Goal: Transaction & Acquisition: Purchase product/service

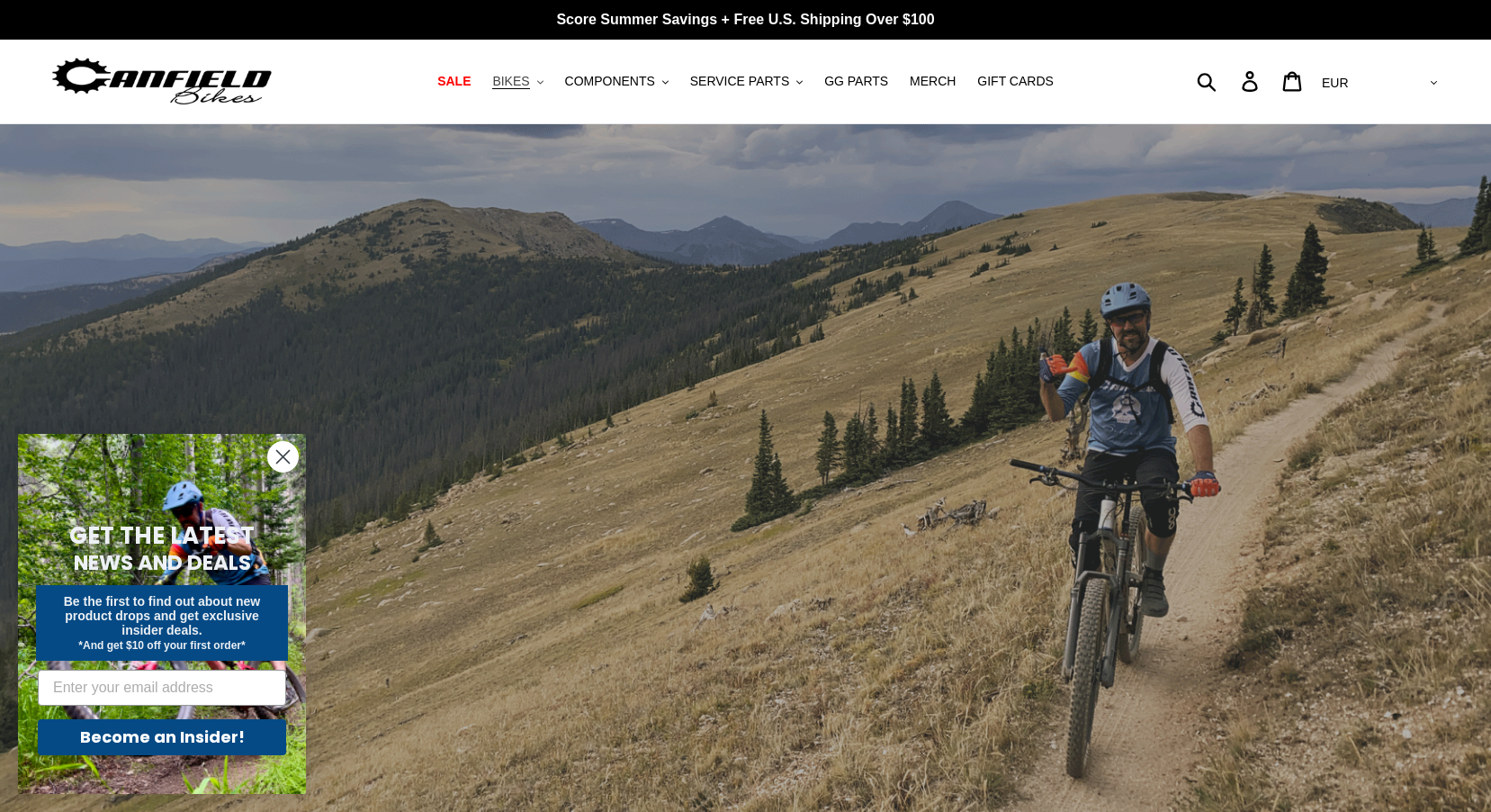
click at [529, 82] on span "BIKES" at bounding box center [511, 82] width 37 height 16
click at [1417, 83] on select "AED AFN ALL AMD ANG AUD AWG AZN BAM BBD BDT BGN BIF BND BOB BSD BWP BZD CAD CDF…" at bounding box center [1377, 84] width 127 height 33
select select "USD"
click at [1388, 67] on select "AED AFN ALL AMD ANG AUD AWG AZN BAM BBD BDT BGN BIF BND BOB BSD BWP BZD CAD CDF…" at bounding box center [1377, 84] width 127 height 33
click at [1230, 86] on form "Submit" at bounding box center [1218, 81] width 23 height 40
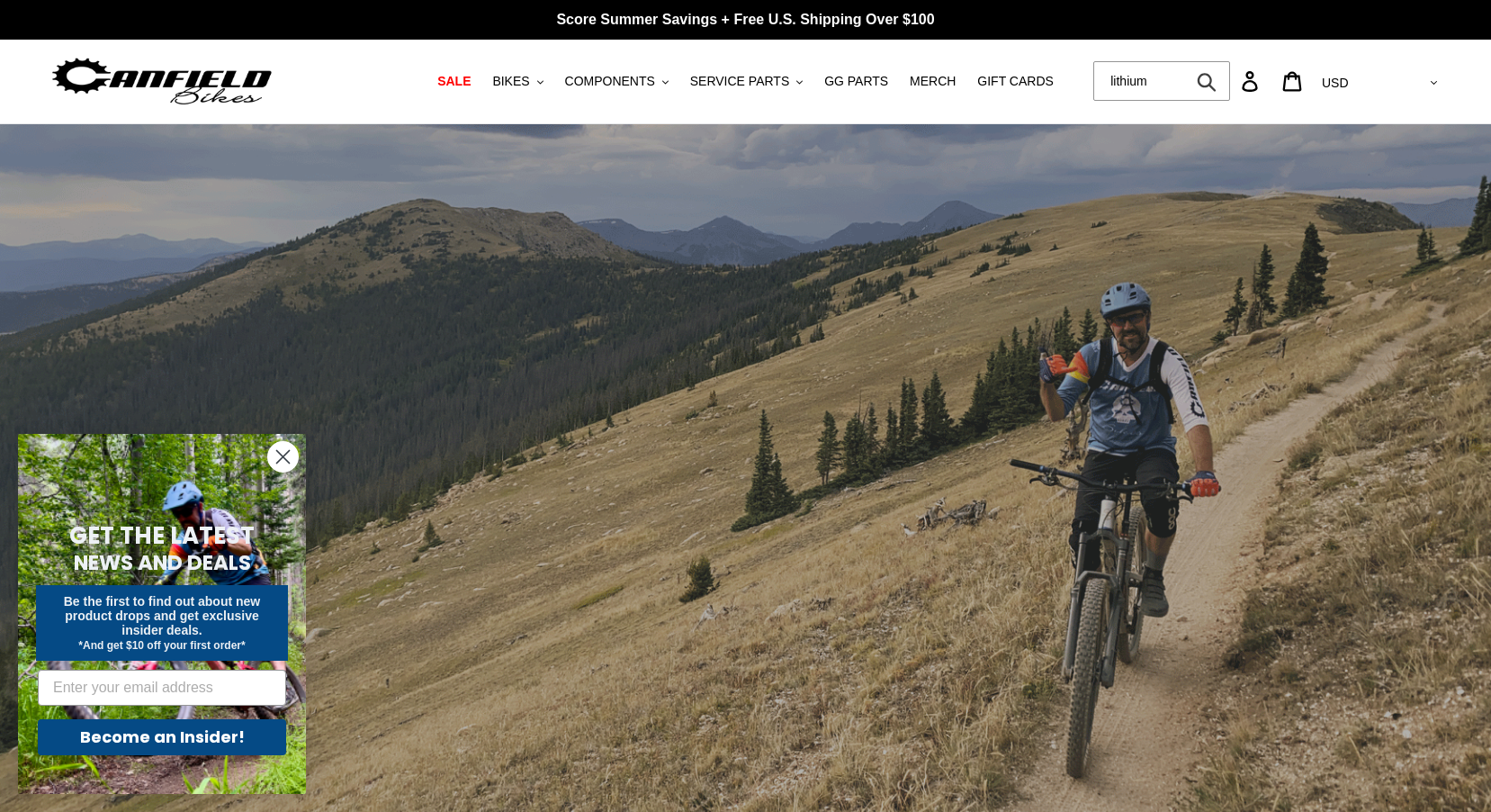
type input "lithium"
click at [1186, 61] on button "Submit" at bounding box center [1207, 81] width 44 height 40
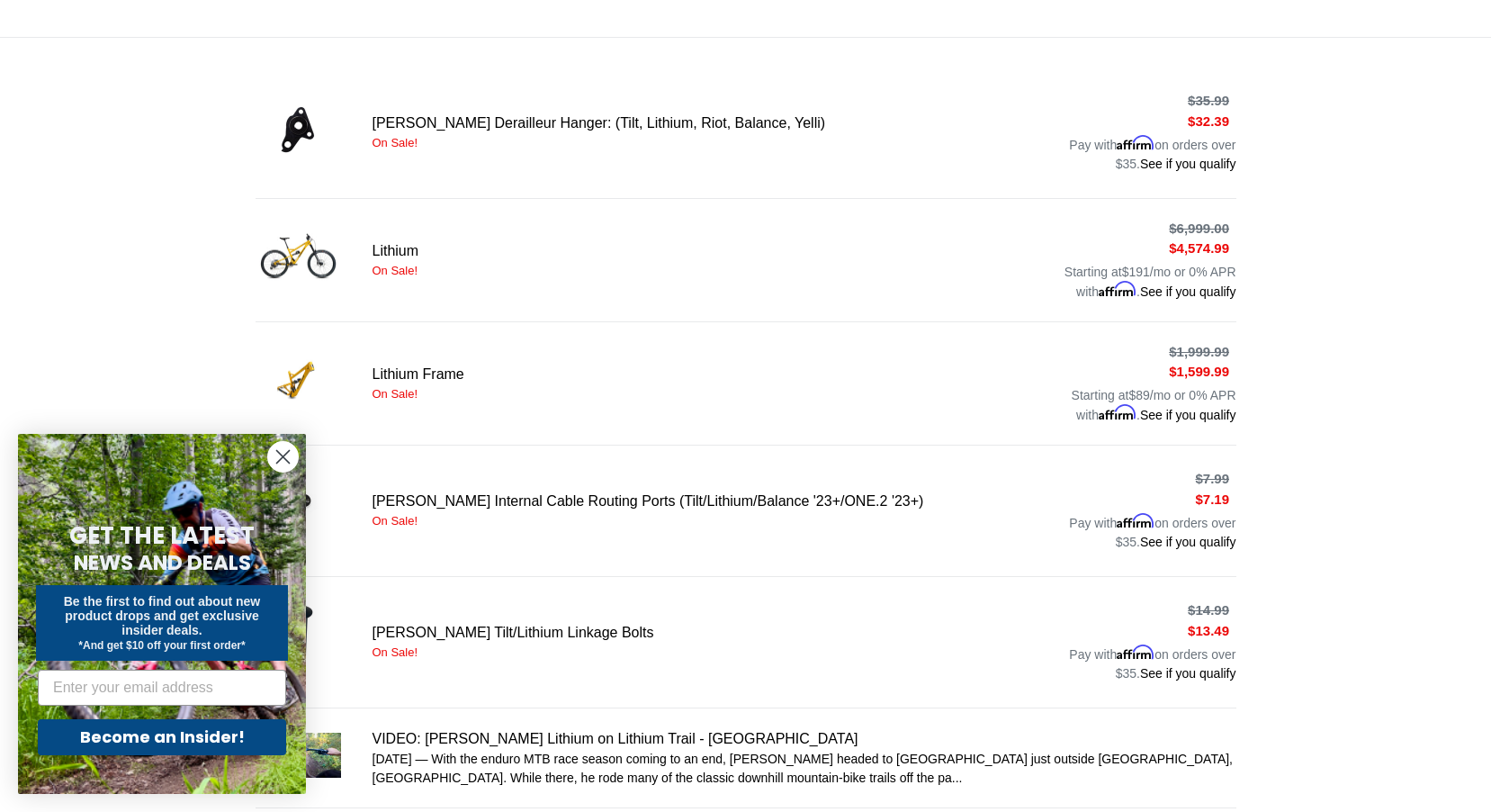
scroll to position [126, 0]
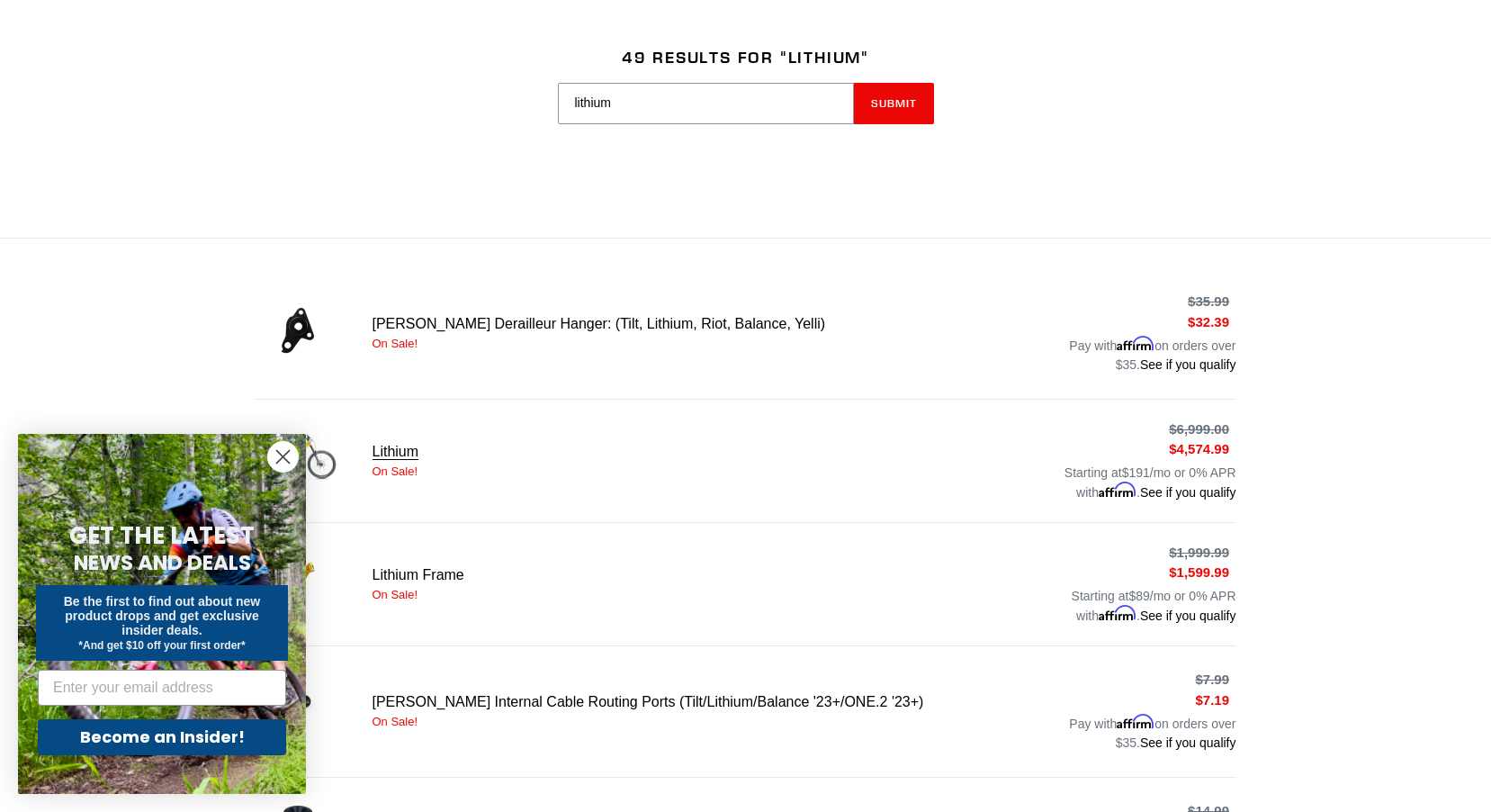
click at [391, 445] on link "Lithium" at bounding box center [746, 460] width 981 height 83
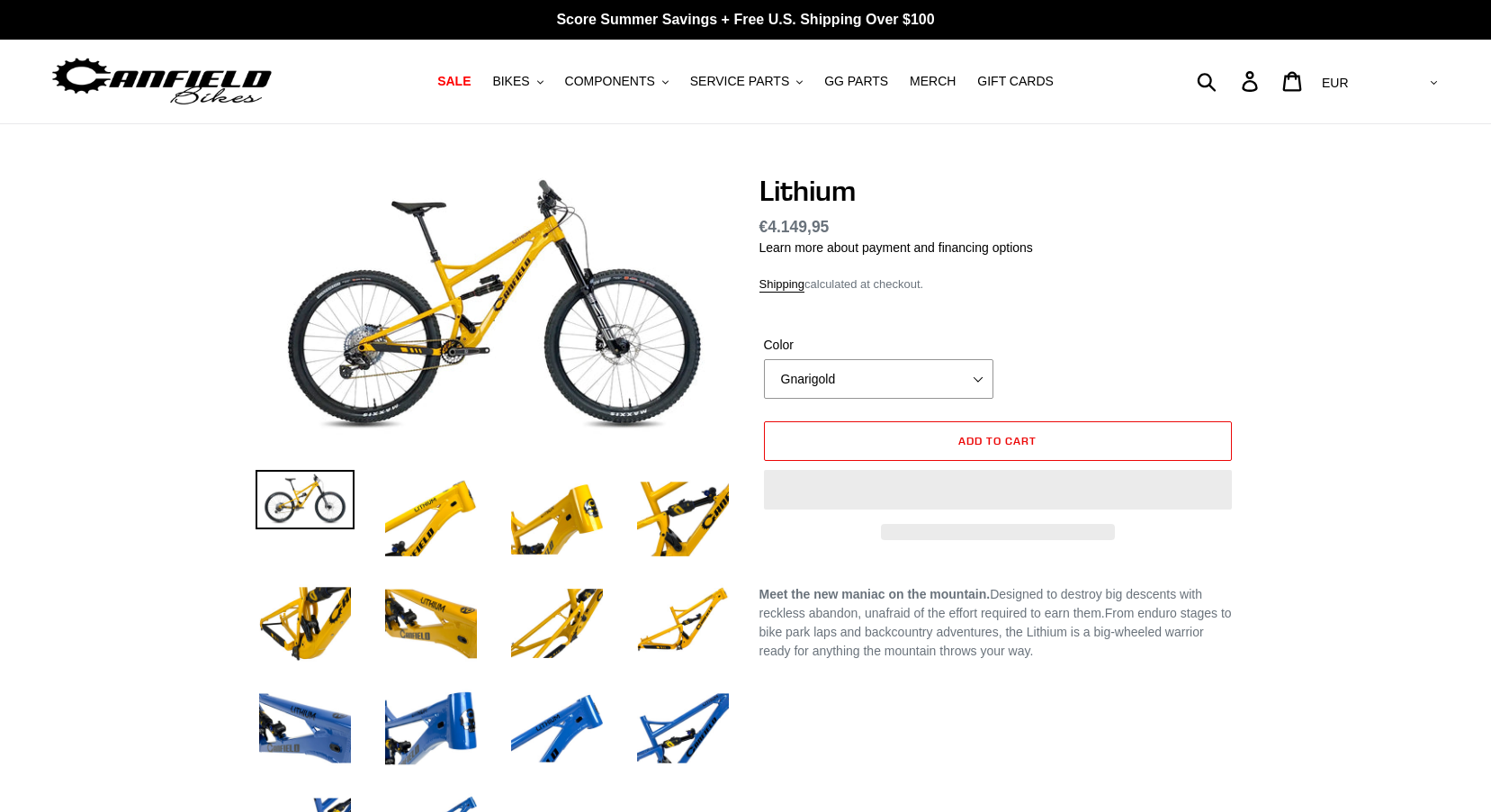
select select "highest-rating"
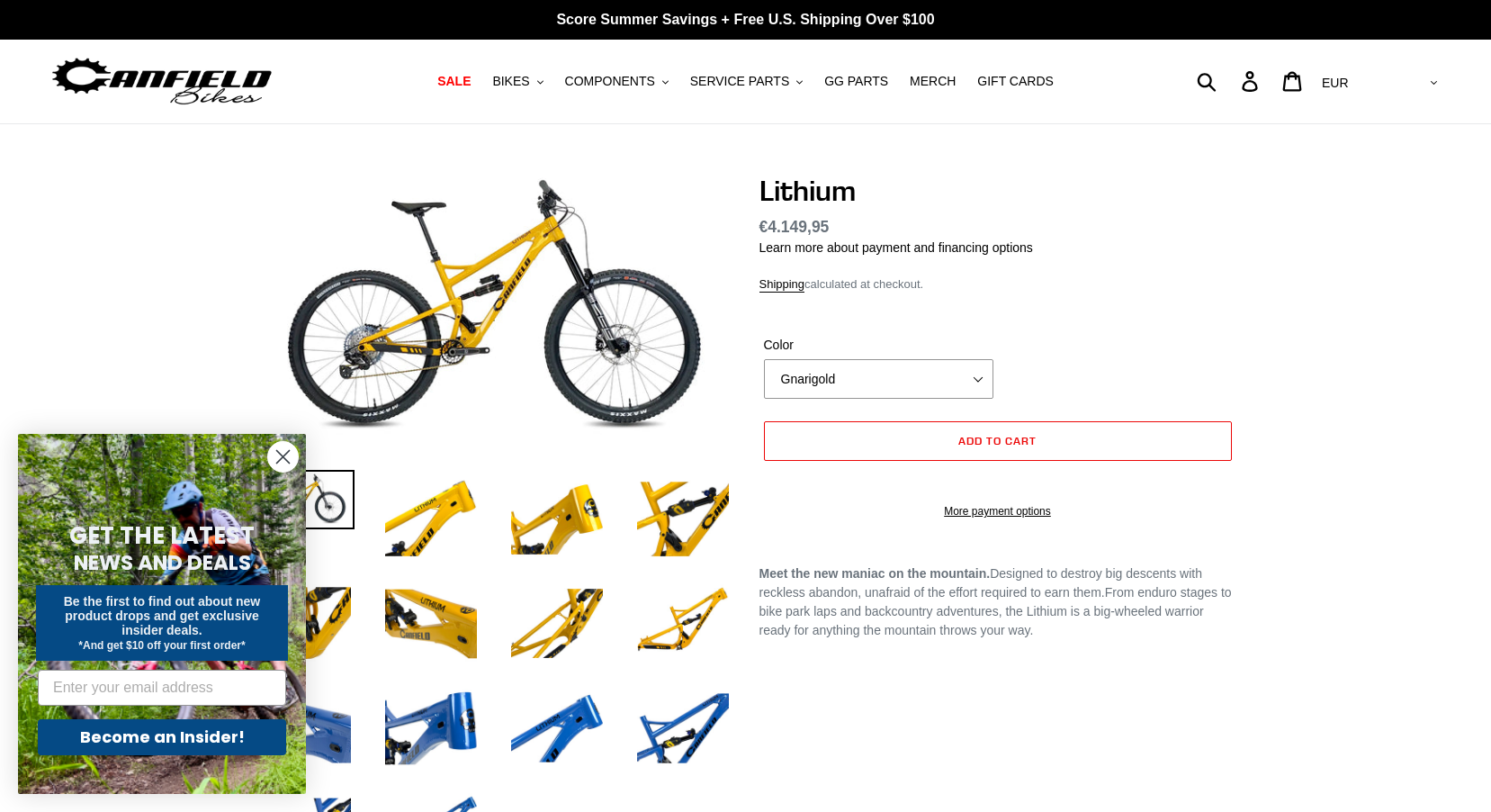
click at [1433, 90] on select "AED AFN ALL AMD ANG AUD AWG AZN [GEOGRAPHIC_DATA] BBD BDT BGN BIF BND [PERSON_N…" at bounding box center [1377, 84] width 127 height 33
select select "USD"
click at [1388, 67] on select "AED AFN ALL AMD ANG AUD AWG AZN [GEOGRAPHIC_DATA] BBD BDT BGN BIF BND [PERSON_N…" at bounding box center [1377, 84] width 127 height 33
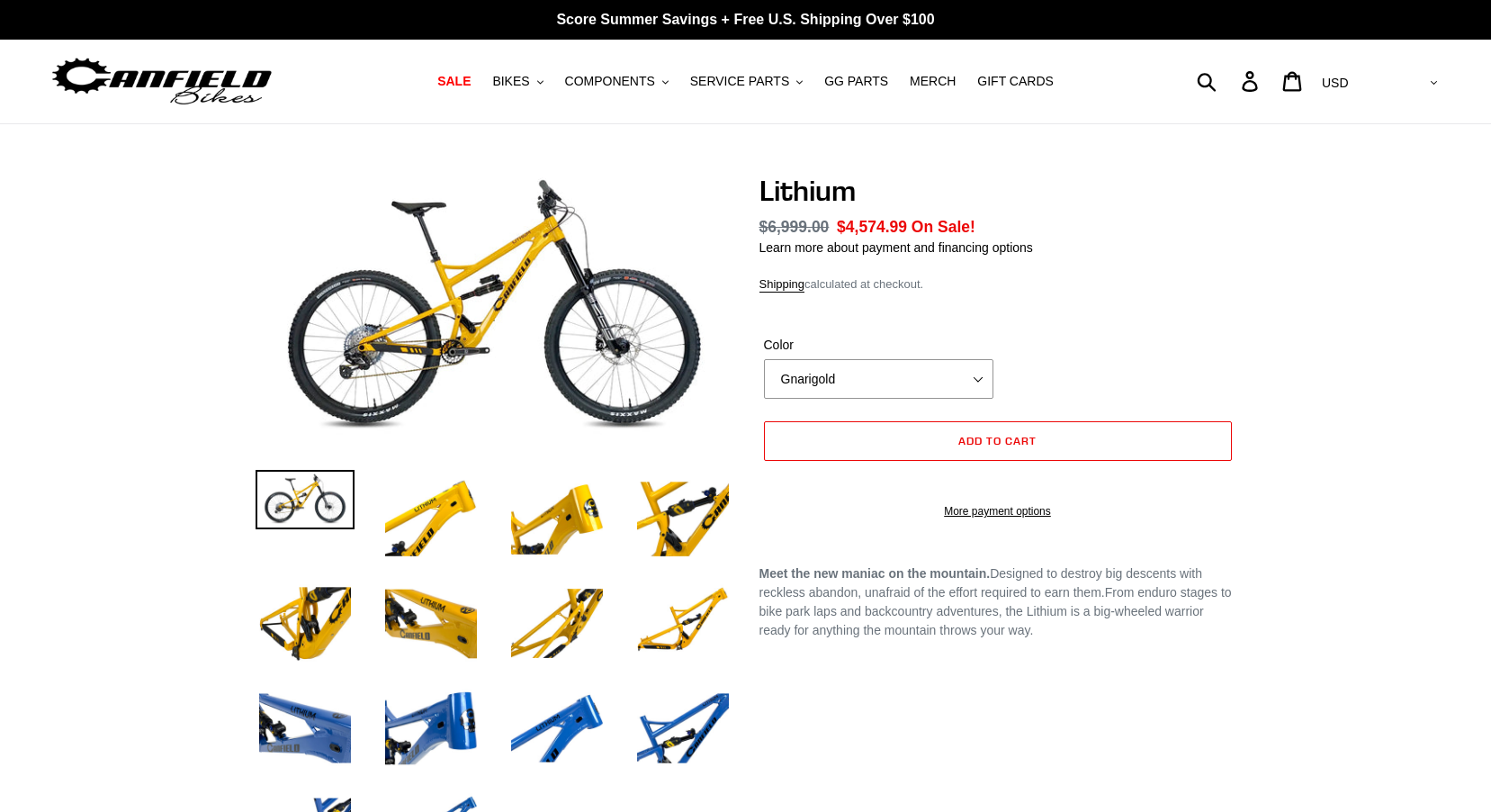
select select "highest-rating"
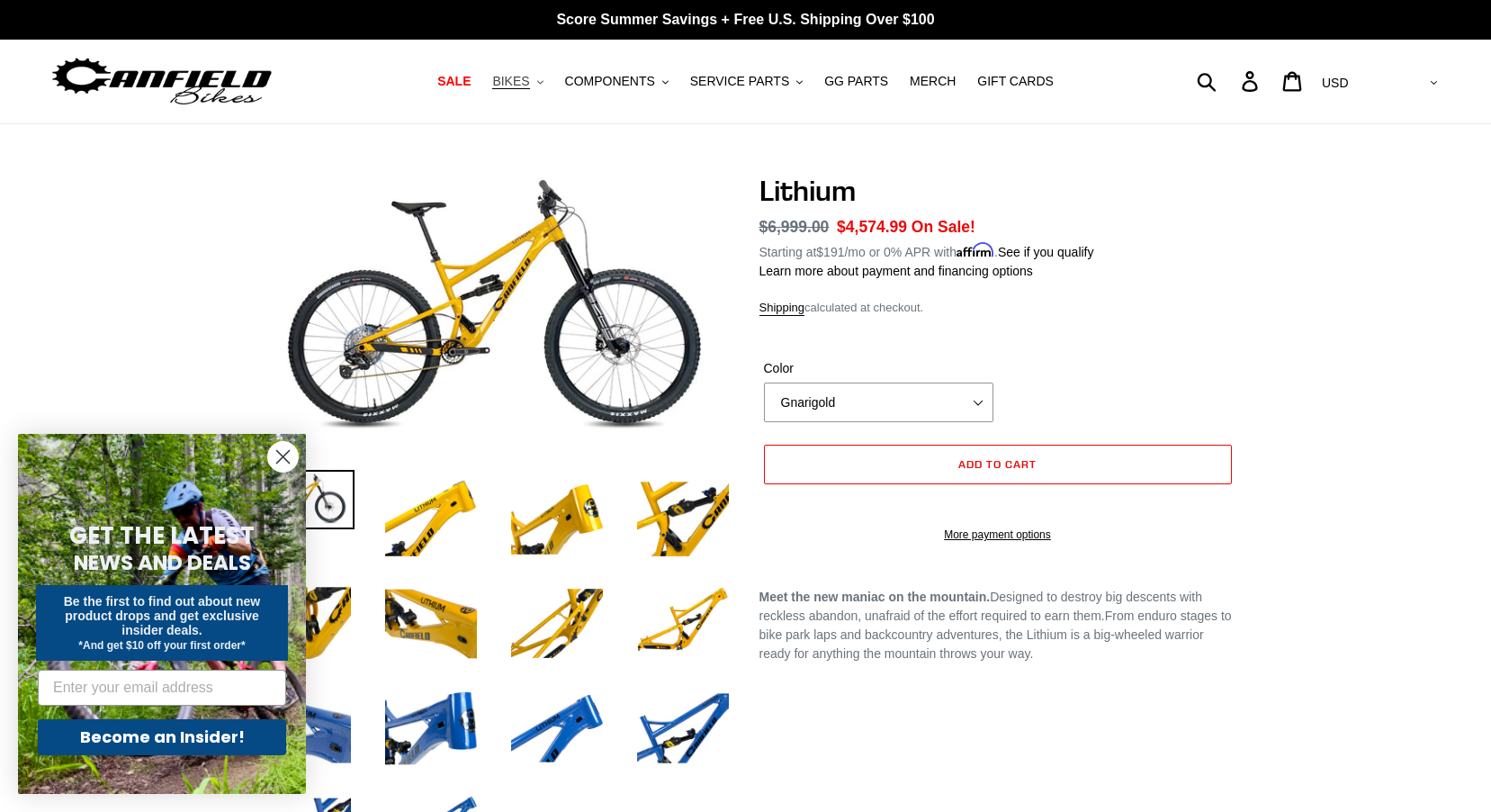
click at [552, 83] on button "BIKES .cls-1{fill:#231f20}" at bounding box center [517, 81] width 68 height 24
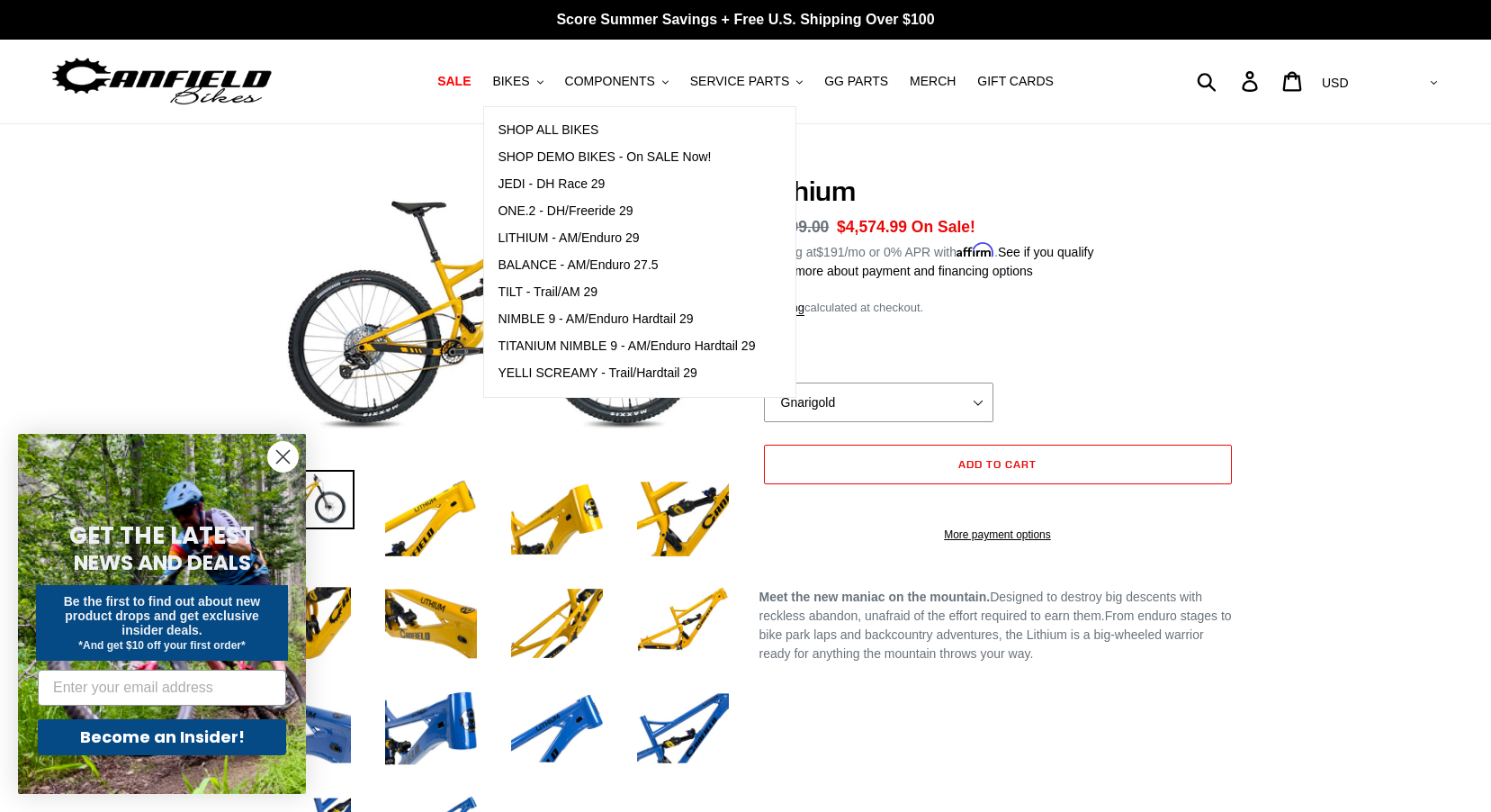
click at [1470, 263] on div "/" at bounding box center [745, 531] width 1491 height 716
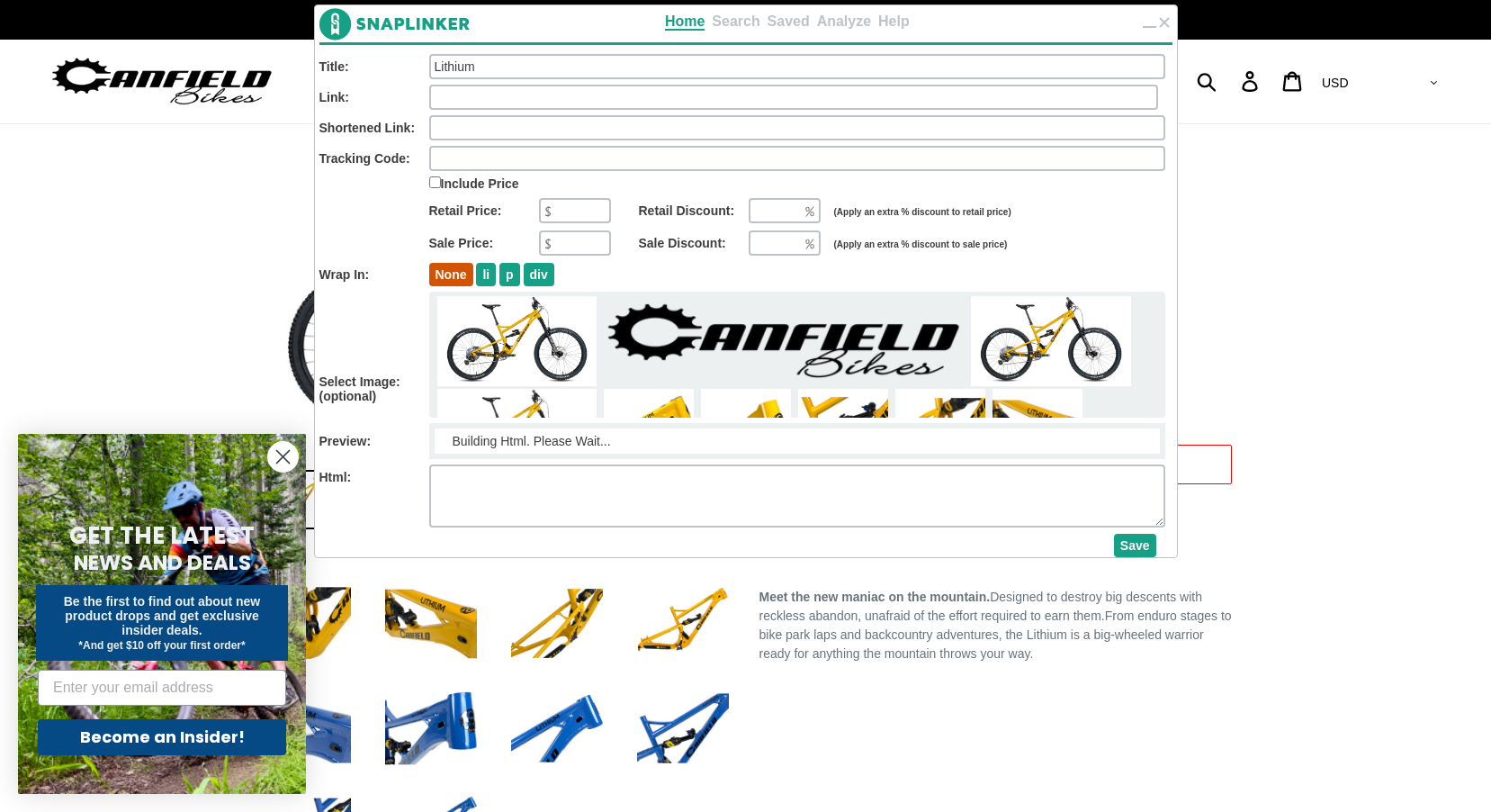
type input "https://www.avantlink.com/click.php?tt=app&ti=1019&mi=29521&pw=260469&url=https…"
type textarea "<a target="_blank" href="https://www.avantlink.com/click.php?tt=app&ti=1019&mi=…"
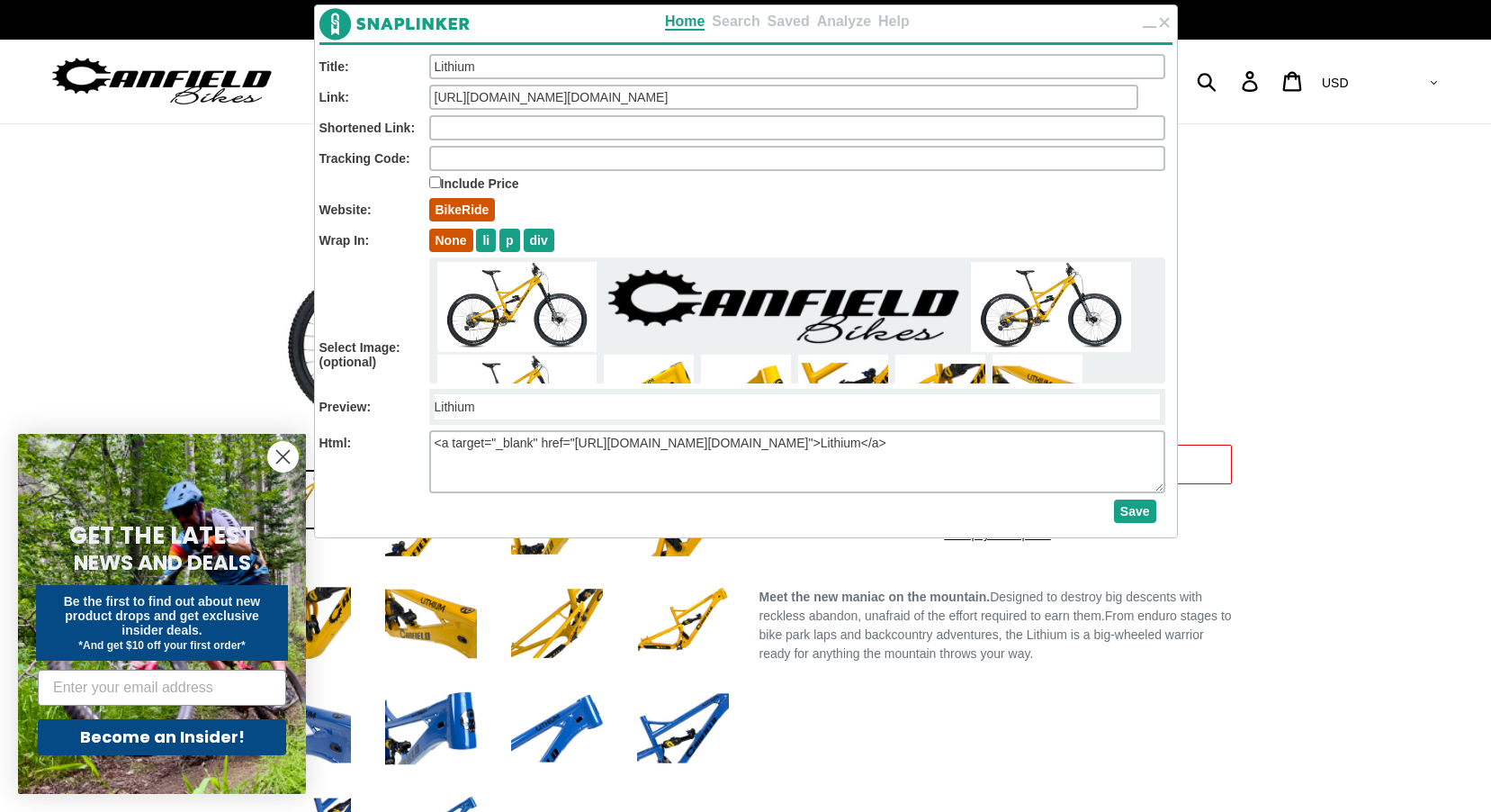
checkbox input "true"
click at [871, 96] on input "https://www.avantlink.com/click.php?tt=app&ti=1019&mi=29521&pw=260469&url=https…" at bounding box center [784, 97] width 709 height 25
type input "https://snp.link/490b97a2"
type textarea "<a target="_blank" href="https://snp.link/490b97a2">Lithium</a>"
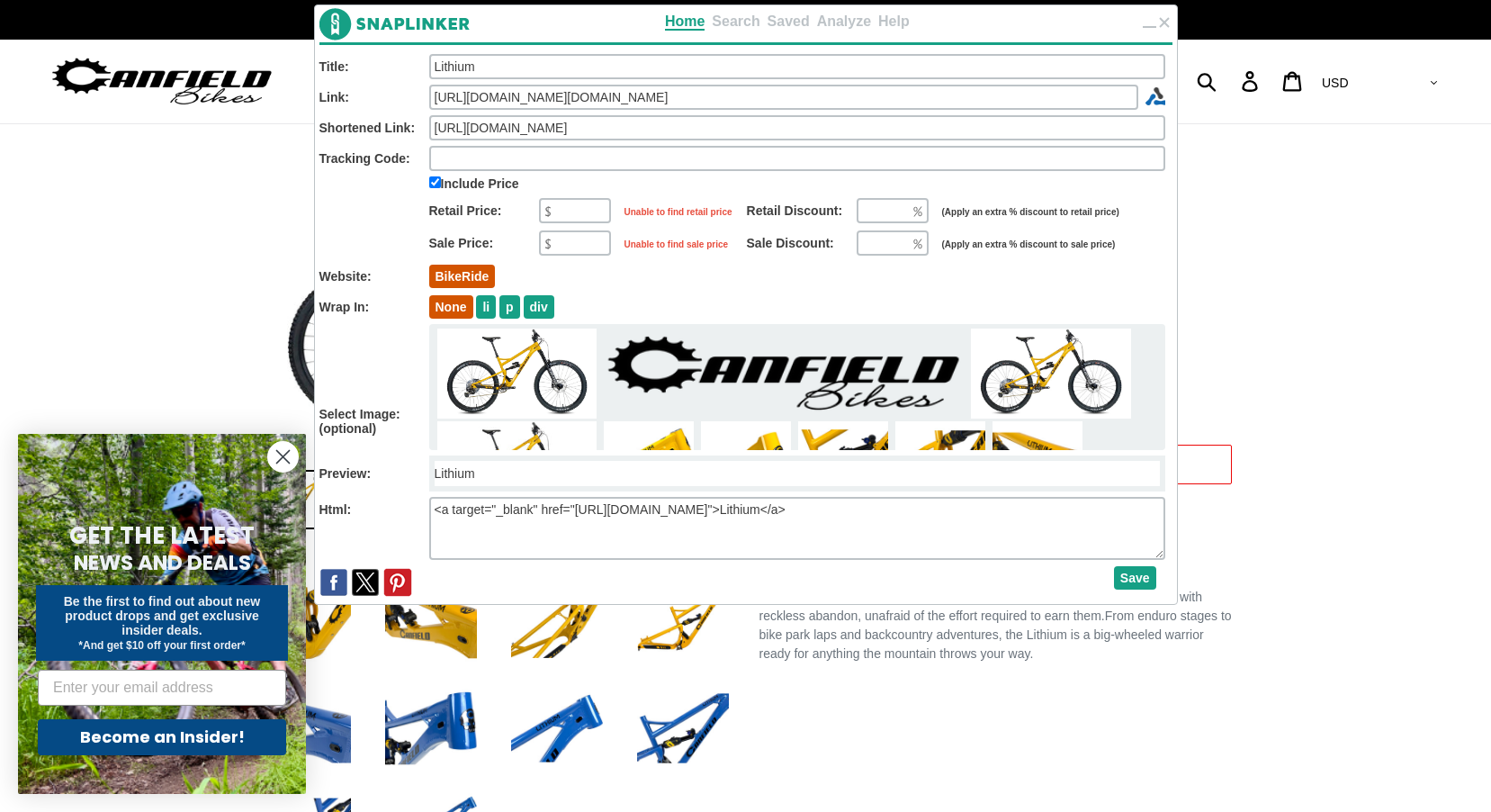
click at [1167, 17] on button "Close" at bounding box center [1164, 22] width 9 height 15
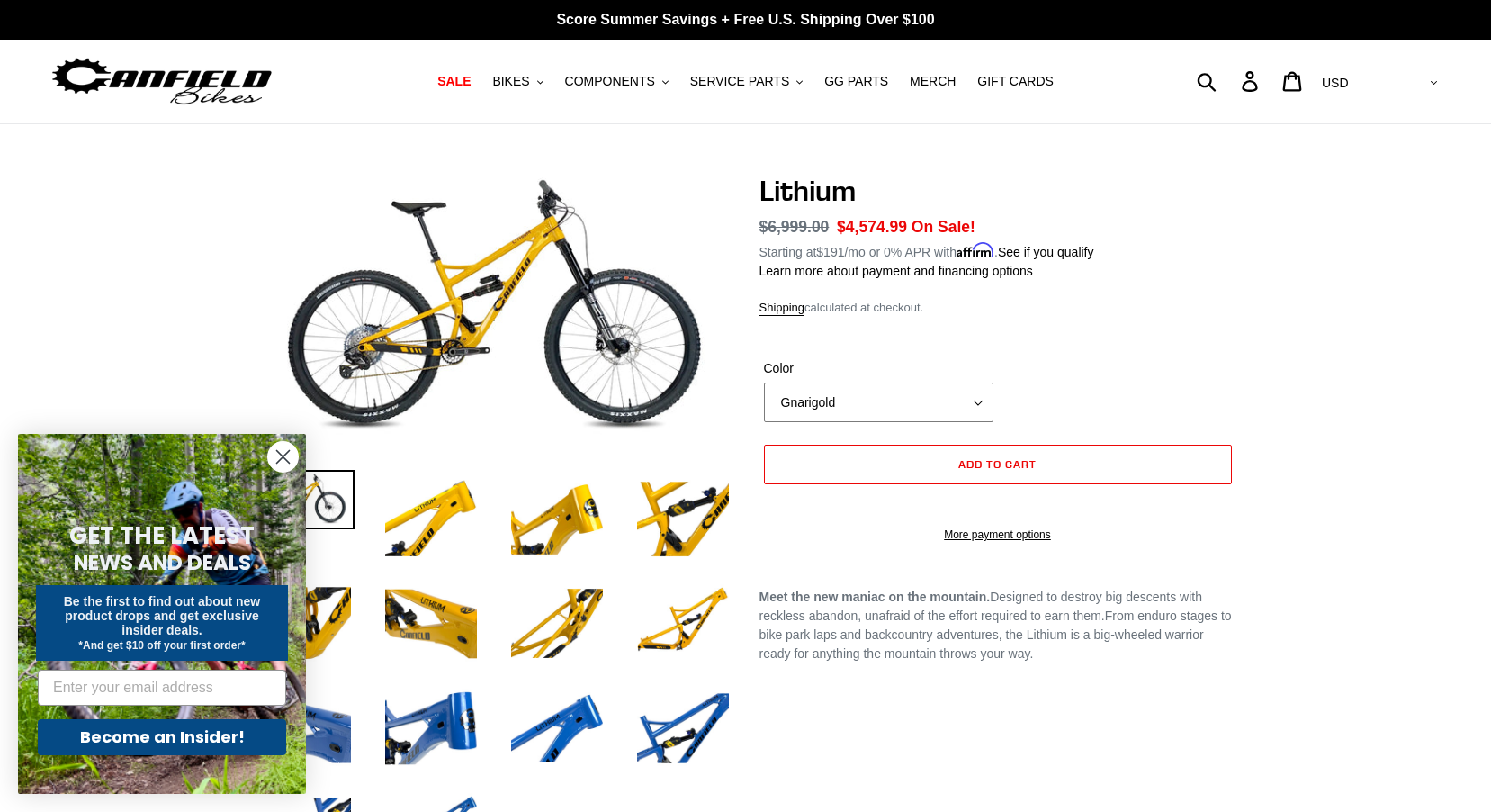
click at [918, 397] on select "Gnarigold Blue Velvet Stealth Black" at bounding box center [878, 402] width 229 height 40
click at [763, 383] on select "Gnarigold Blue Velvet Stealth Black" at bounding box center [878, 402] width 229 height 40
click at [930, 401] on select "Gnarigold Blue Velvet Stealth Black" at bounding box center [878, 402] width 229 height 40
click at [763, 383] on select "Gnarigold Blue Velvet Stealth Black" at bounding box center [878, 402] width 229 height 40
click at [921, 423] on div "Color Gnarigold Blue Velvet Stealth Black" at bounding box center [998, 395] width 477 height 72
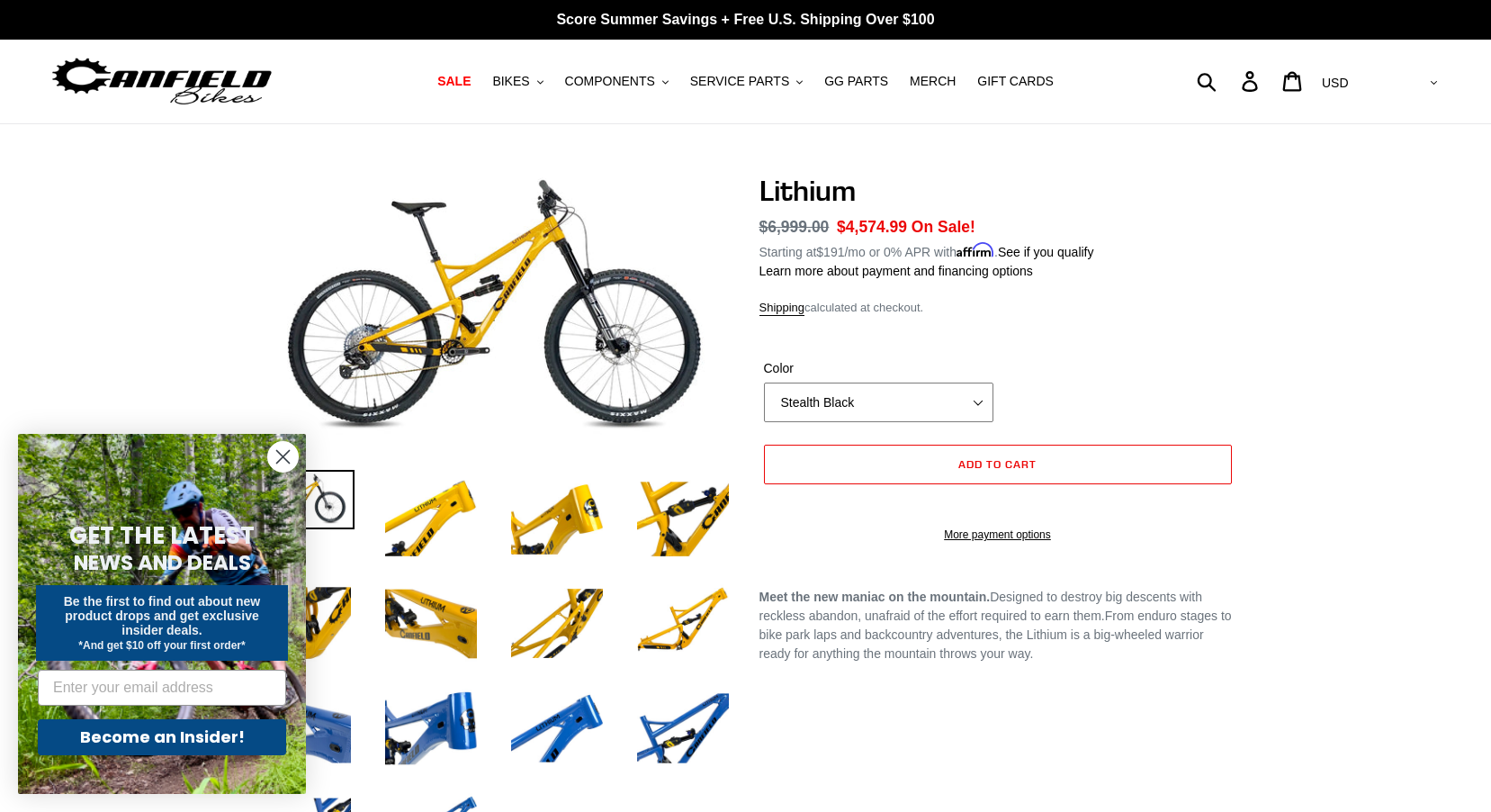
click at [918, 409] on select "Gnarigold Blue Velvet Stealth Black" at bounding box center [878, 402] width 229 height 40
select select "Gnarigold"
click at [763, 383] on select "Gnarigold Blue Velvet Stealth Black" at bounding box center [878, 402] width 229 height 40
